Goal: Transaction & Acquisition: Purchase product/service

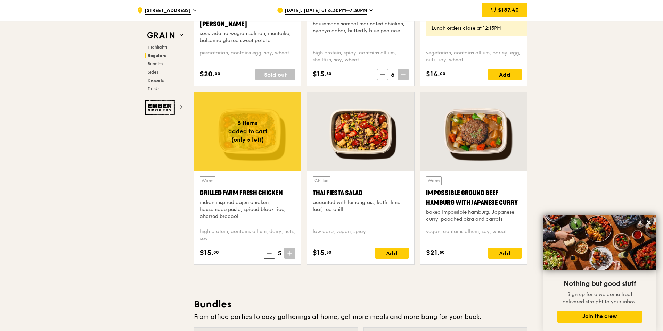
scroll to position [834, 0]
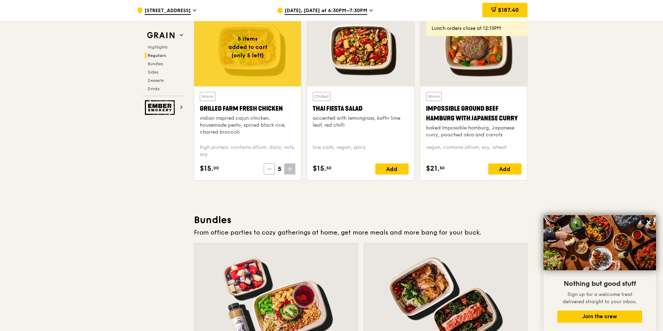
click at [271, 169] on icon at bounding box center [269, 169] width 4 height 0
click at [272, 169] on span at bounding box center [268, 169] width 11 height 11
click at [271, 169] on icon at bounding box center [269, 169] width 4 height 0
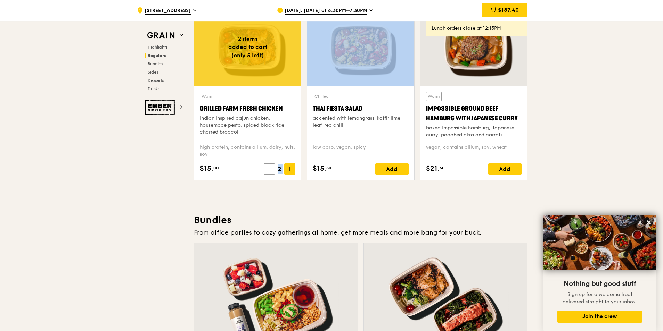
click at [271, 169] on icon at bounding box center [269, 169] width 4 height 0
click at [272, 169] on icon at bounding box center [270, 169] width 4 height 0
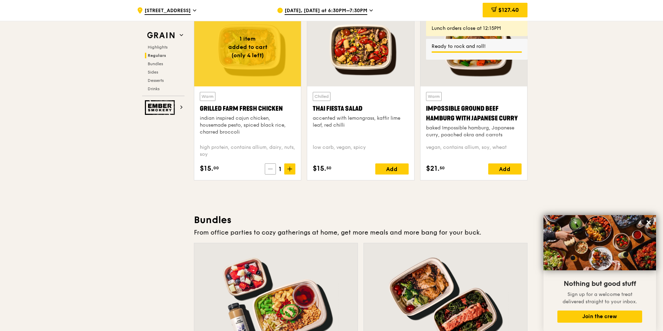
click at [271, 169] on icon at bounding box center [270, 169] width 4 height 0
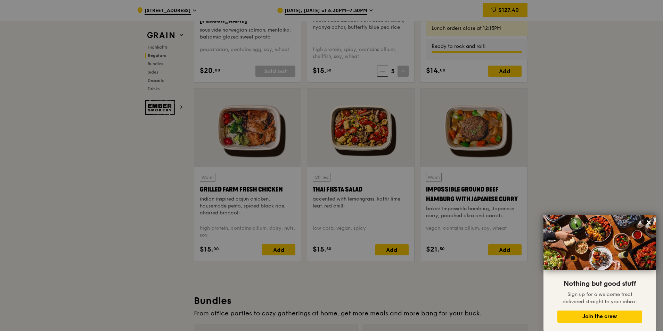
scroll to position [625, 0]
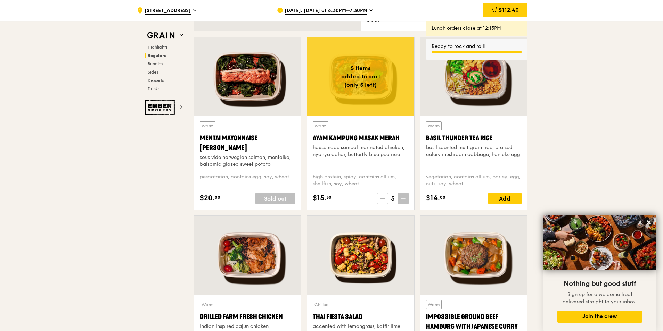
click at [386, 196] on span at bounding box center [382, 198] width 11 height 11
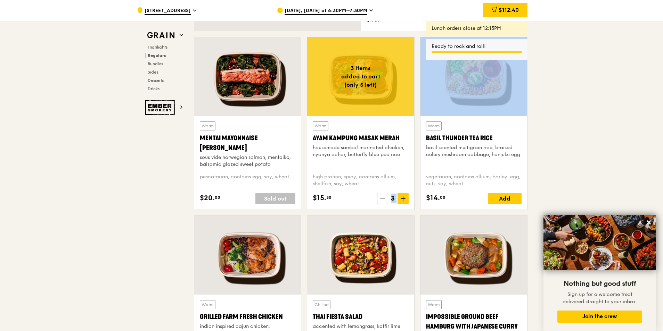
click at [386, 196] on span at bounding box center [382, 198] width 11 height 11
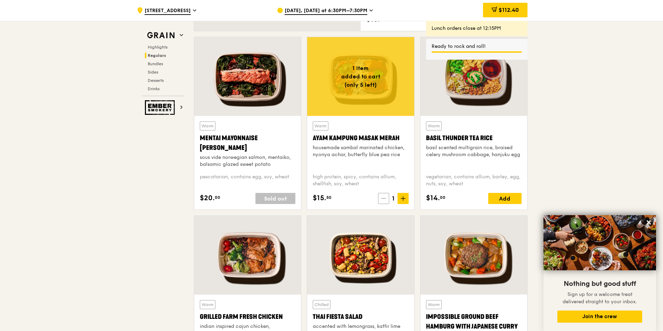
click at [385, 200] on icon at bounding box center [383, 198] width 5 height 5
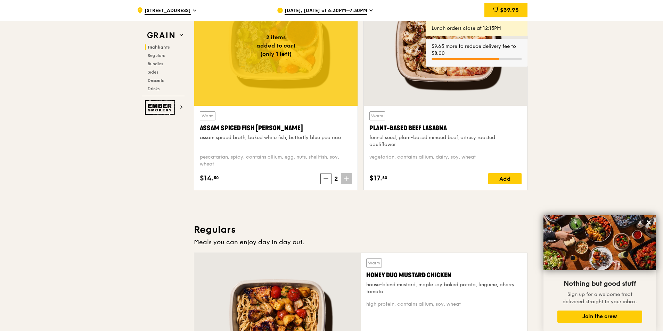
scroll to position [278, 0]
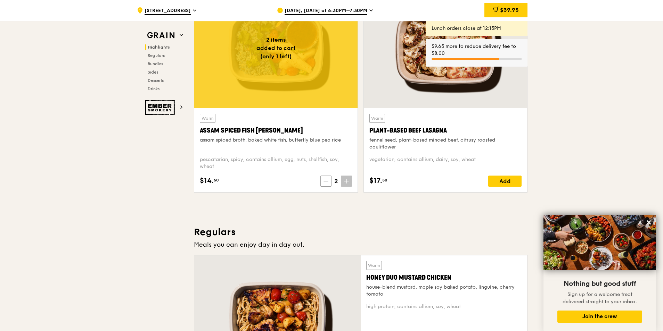
click at [325, 180] on icon at bounding box center [325, 181] width 5 height 5
click at [325, 180] on icon at bounding box center [327, 181] width 5 height 5
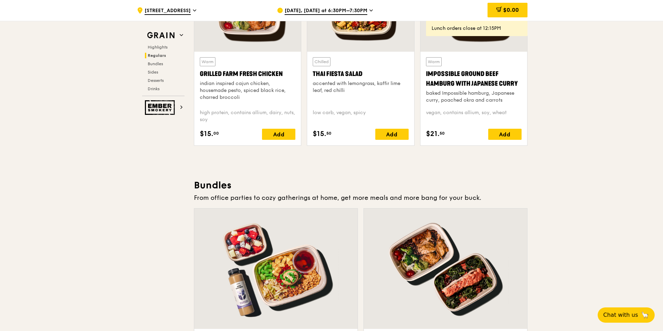
scroll to position [1042, 0]
